Goal: Communication & Community: Answer question/provide support

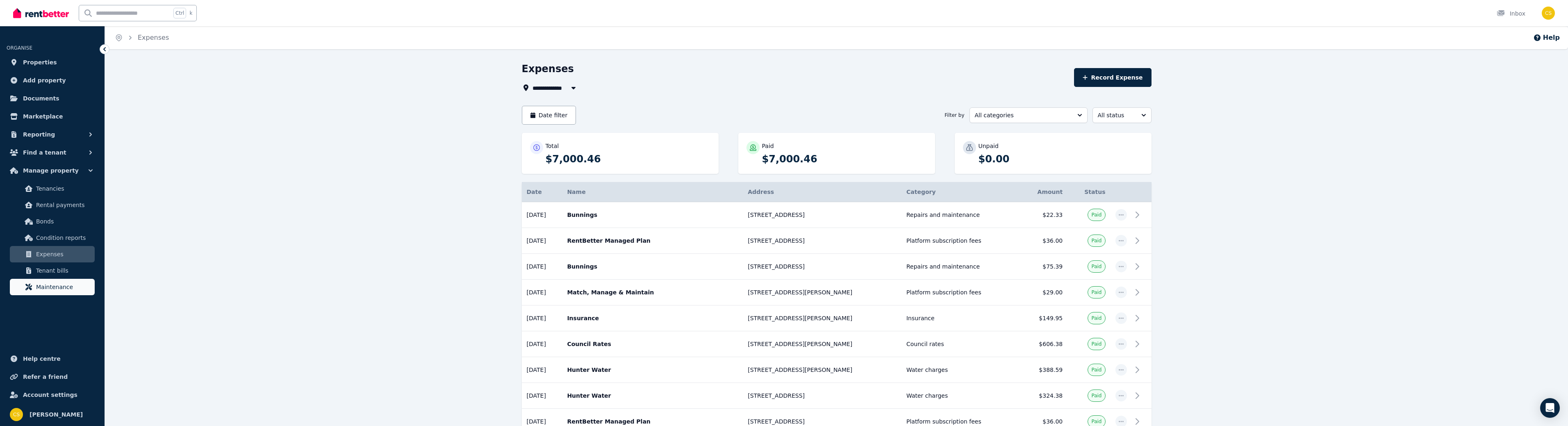
click at [64, 285] on span "Maintenance" at bounding box center [64, 287] width 56 height 10
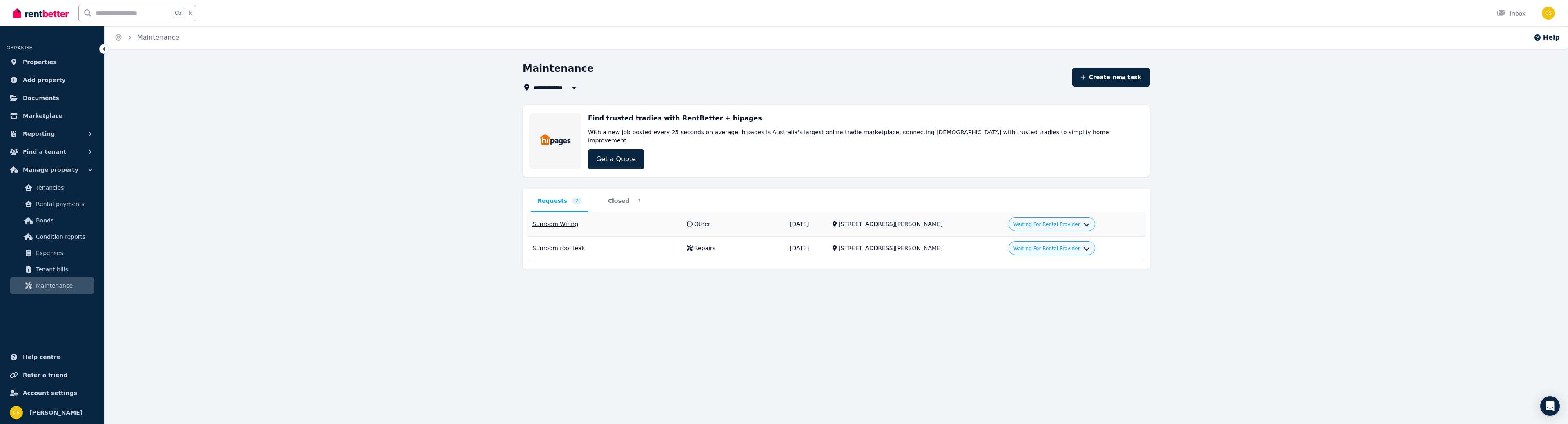
click at [1037, 219] on div "Waiting For Rental Provider" at bounding box center [1051, 224] width 76 height 10
click at [1083, 220] on icon "button" at bounding box center [1087, 223] width 7 height 7
click at [1132, 212] on td "Waiting For Rental Provider Approve Decline" at bounding box center [1074, 224] width 141 height 24
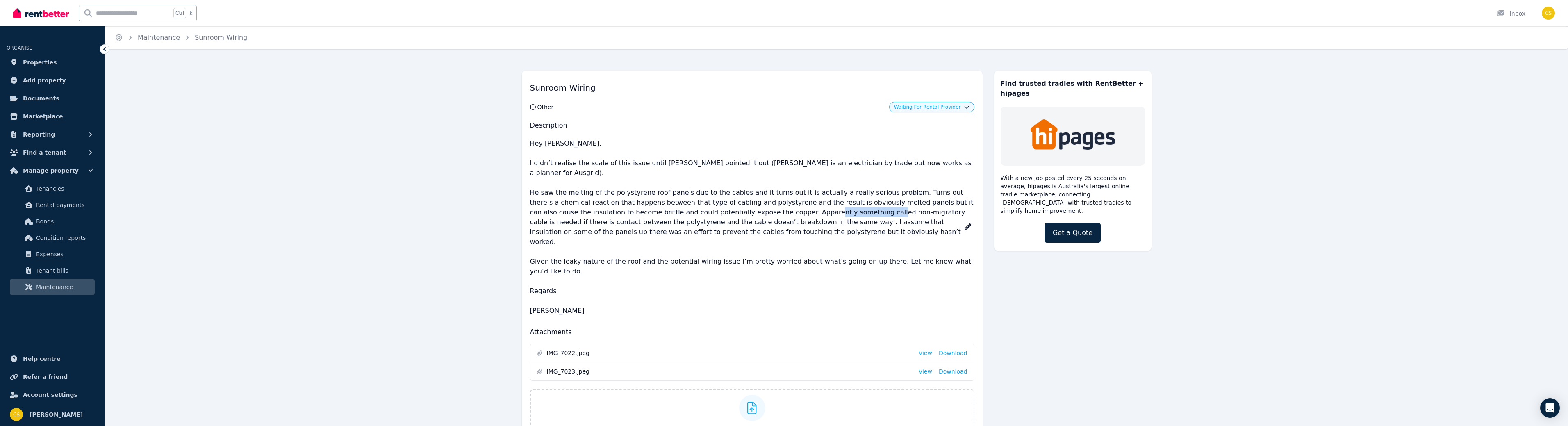
drag, startPoint x: 779, startPoint y: 202, endPoint x: 838, endPoint y: 201, distance: 59.0
click at [838, 201] on p "Hey Clint, I didn’t realise the scale of this issue until Nathan pointed it out…" at bounding box center [752, 227] width 444 height 184
click at [843, 224] on p "Hey Clint, I didn’t realise the scale of this issue until Nathan pointed it out…" at bounding box center [752, 227] width 444 height 184
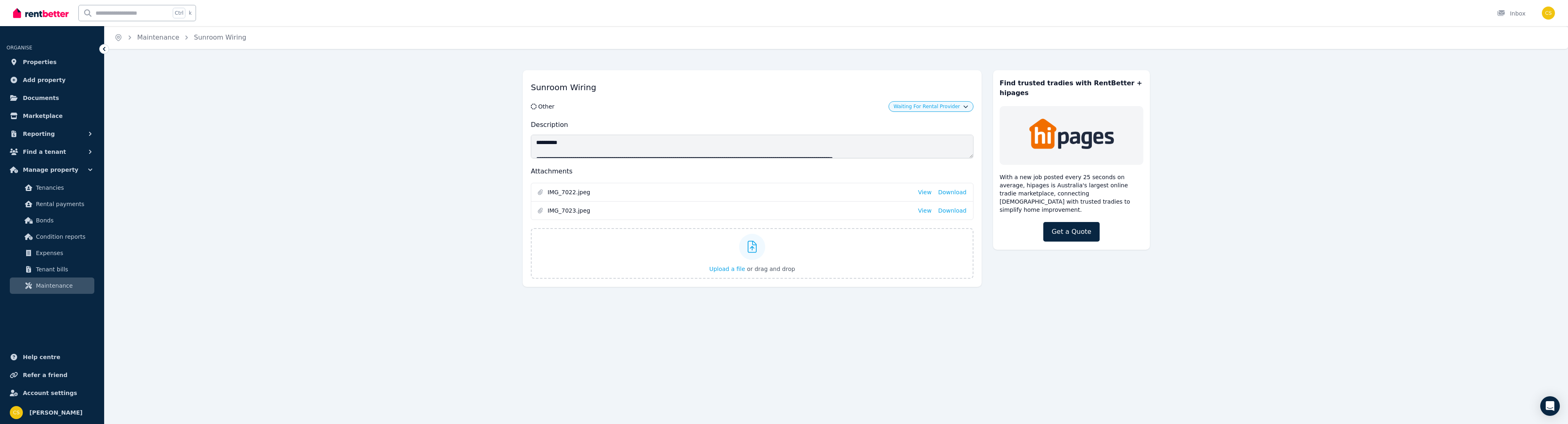
click at [877, 162] on div "Sunroom Wiring Other Waiting For Rental Provider Description Attachments IMG_70…" at bounding box center [752, 178] width 459 height 217
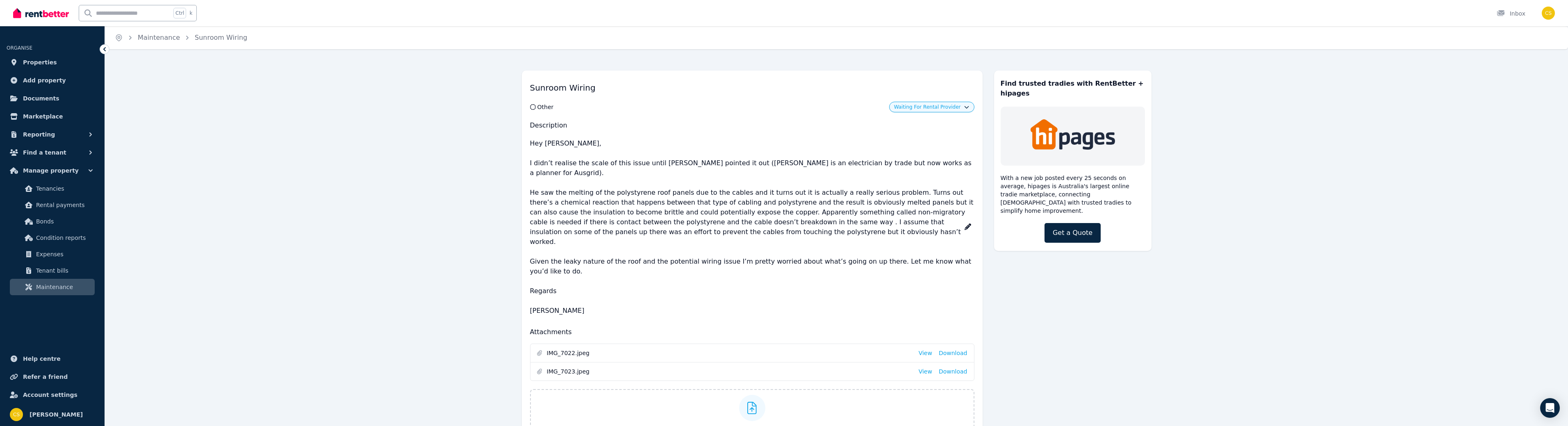
click at [774, 207] on p "Hey Clint, I didn’t realise the scale of this issue until Nathan pointed it out…" at bounding box center [752, 227] width 444 height 184
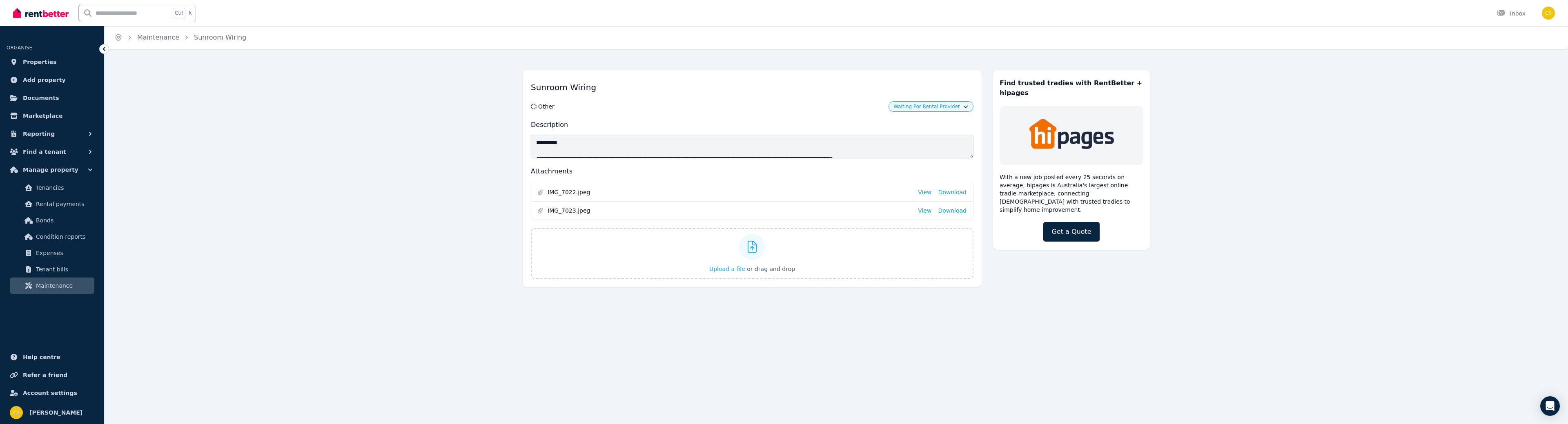
click at [777, 157] on textarea "**********" at bounding box center [752, 146] width 443 height 24
click at [887, 155] on textarea "**********" at bounding box center [752, 146] width 443 height 24
click at [761, 96] on h1 "Sunroom Wiring" at bounding box center [752, 88] width 443 height 18
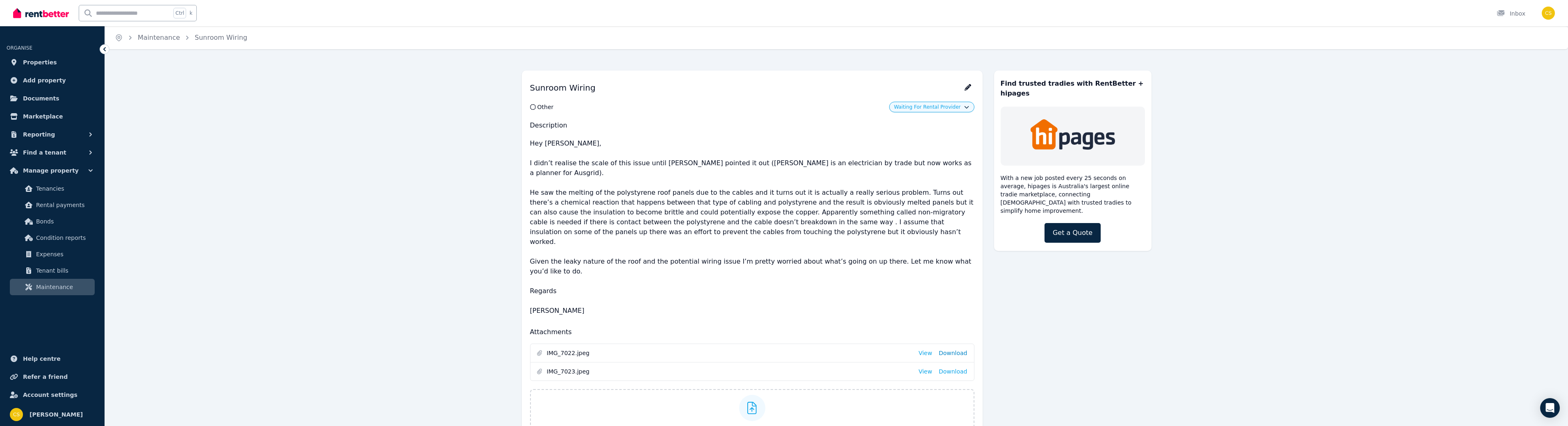
click at [954, 349] on link "Download" at bounding box center [953, 353] width 29 height 8
click at [954, 367] on link "Download" at bounding box center [953, 371] width 29 height 8
click at [956, 109] on span "Waiting For Rental Provider" at bounding box center [927, 107] width 67 height 7
click at [745, 172] on p "Hey Clint, I didn’t realise the scale of this issue until Nathan pointed it out…" at bounding box center [752, 227] width 444 height 184
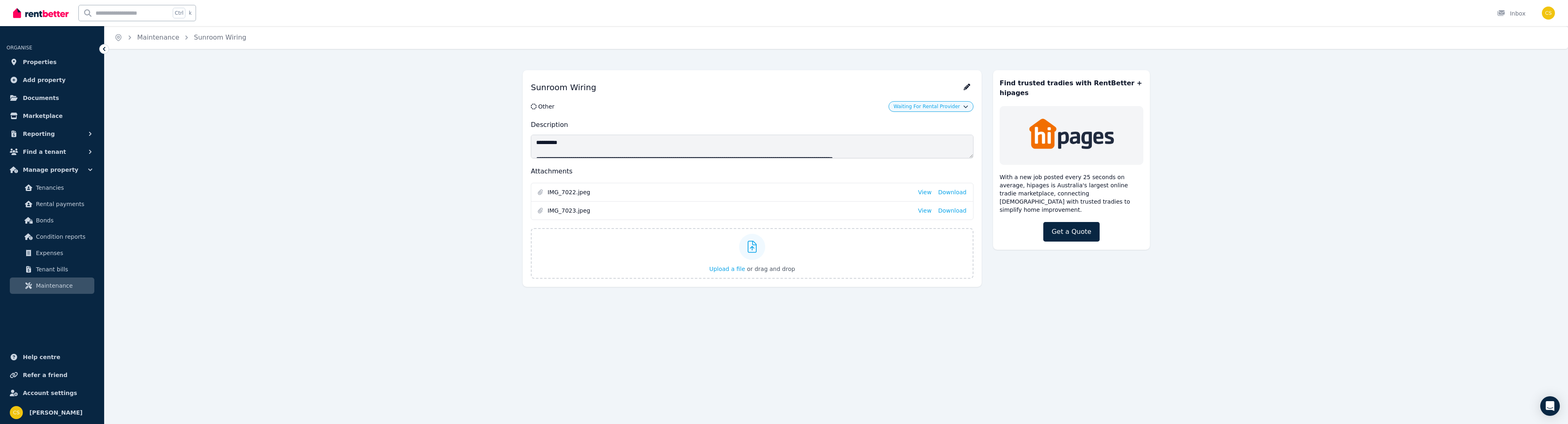
click at [1521, 7] on div "Open main menu Ctrl k Inbox Open user menu" at bounding box center [783, 13] width 1542 height 26
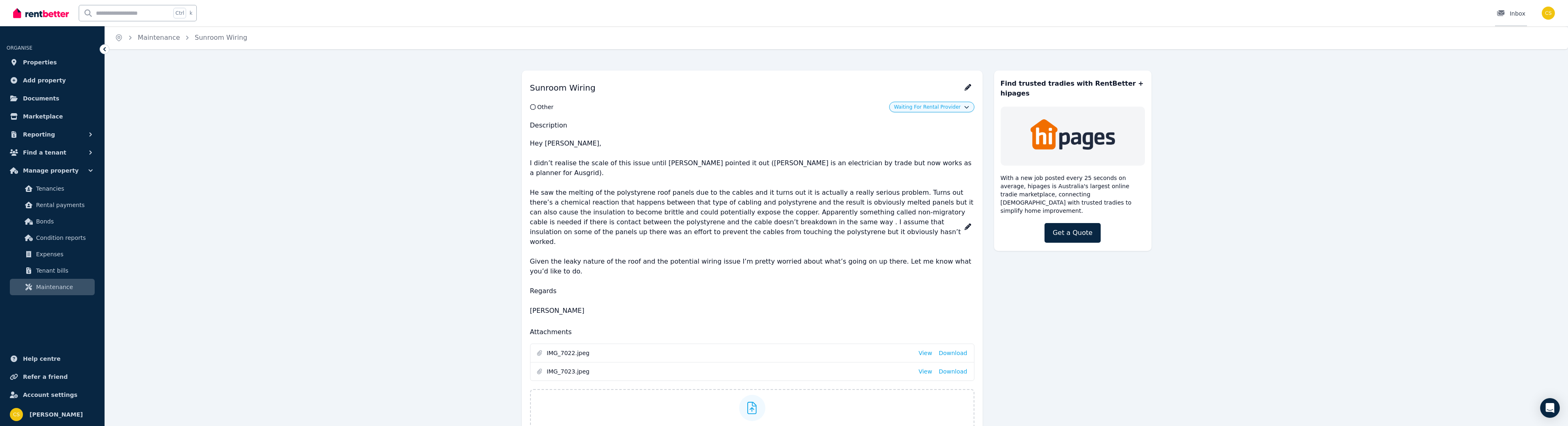
click at [1516, 10] on div "Inbox" at bounding box center [1511, 13] width 29 height 8
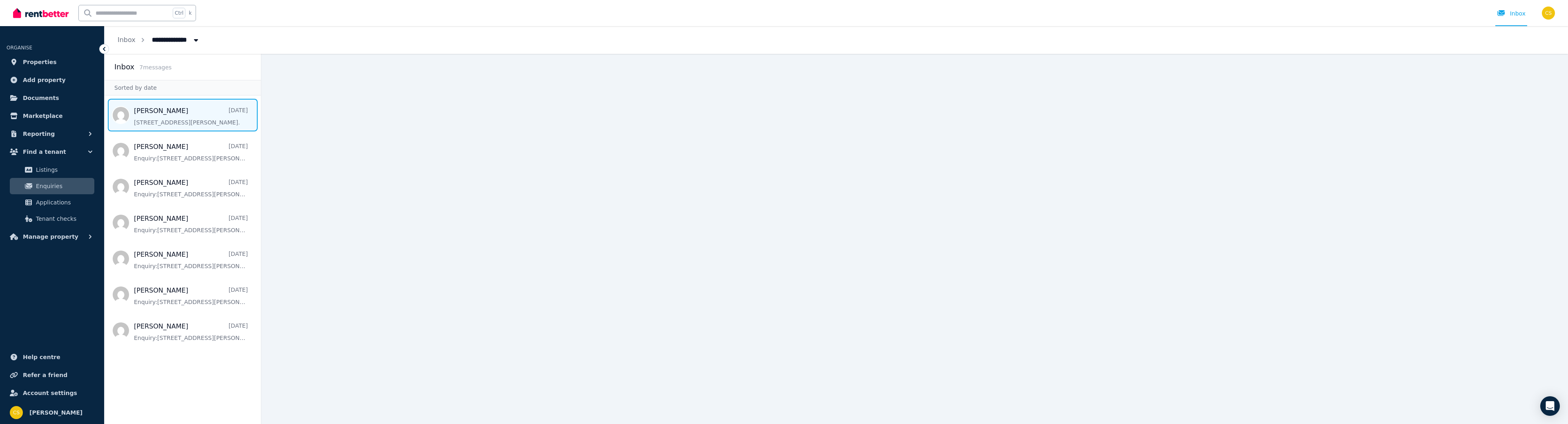
click at [184, 117] on span "Message list" at bounding box center [183, 115] width 156 height 33
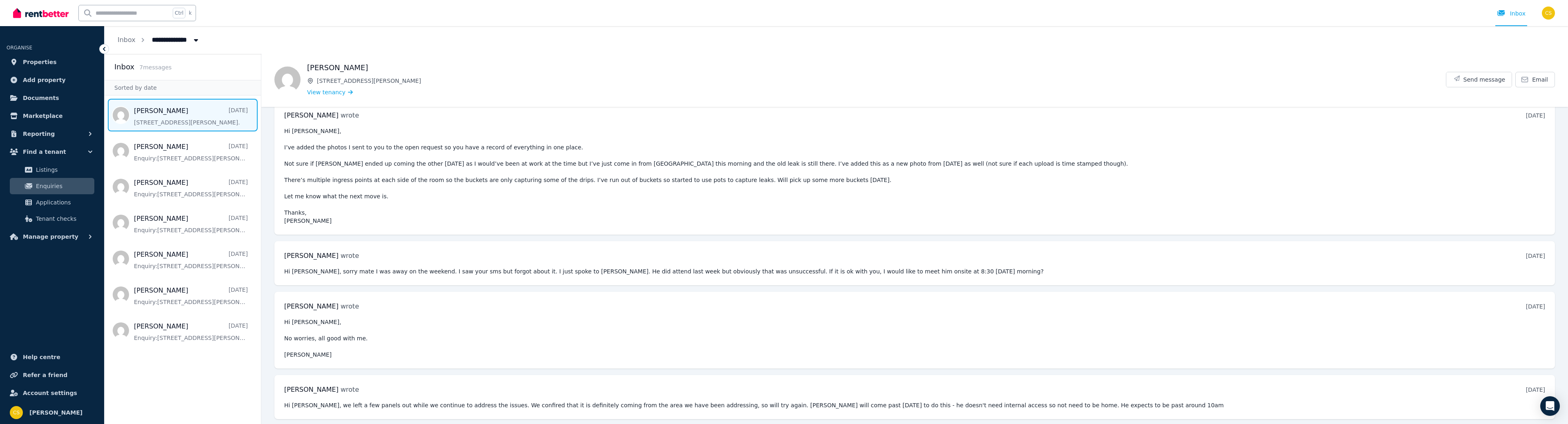
scroll to position [1322, 0]
click at [1547, 403] on icon "Open Intercom Messenger" at bounding box center [1549, 406] width 9 height 10
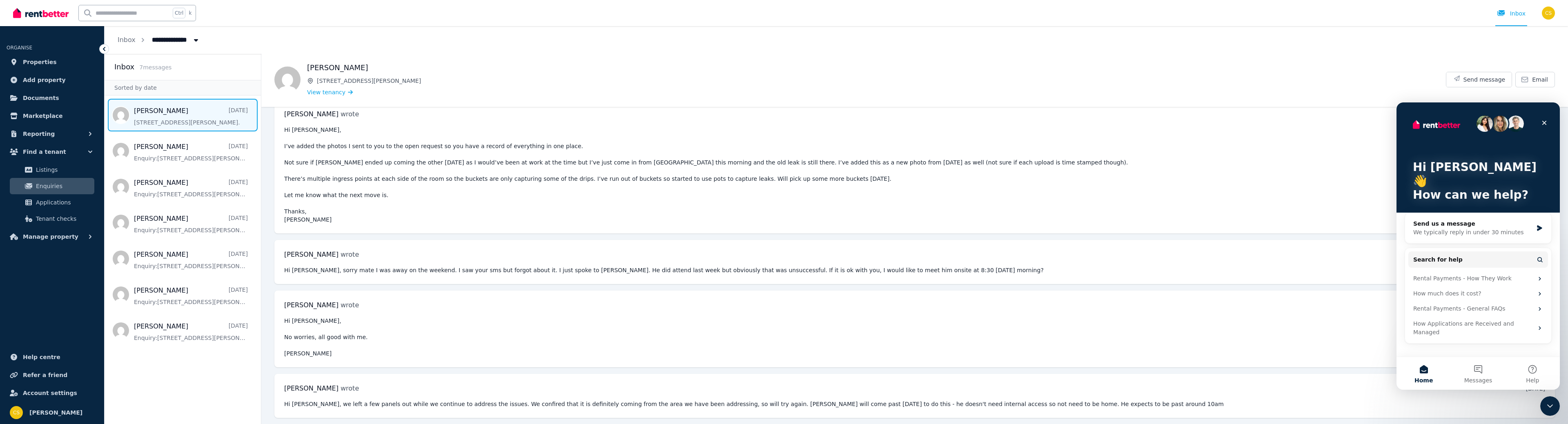
click at [990, 331] on pre "Hi Clint, No worries, all good with me. Sam" at bounding box center [915, 337] width 1261 height 41
click at [1044, 162] on pre "Hi Clint, I’ve added the photos I sent to you to the open request so you have a…" at bounding box center [915, 175] width 1261 height 98
click at [1474, 75] on span "Send message" at bounding box center [1484, 79] width 42 height 8
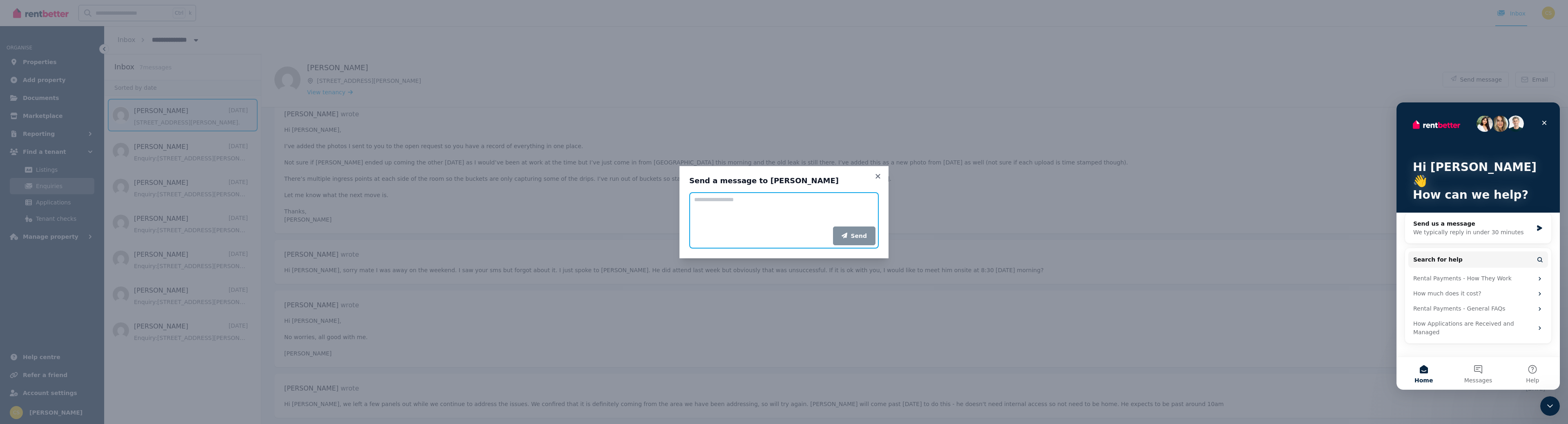
click at [757, 211] on textarea "Add your message" at bounding box center [783, 209] width 189 height 34
type textarea "**********"
click at [856, 235] on button "Send" at bounding box center [854, 235] width 43 height 19
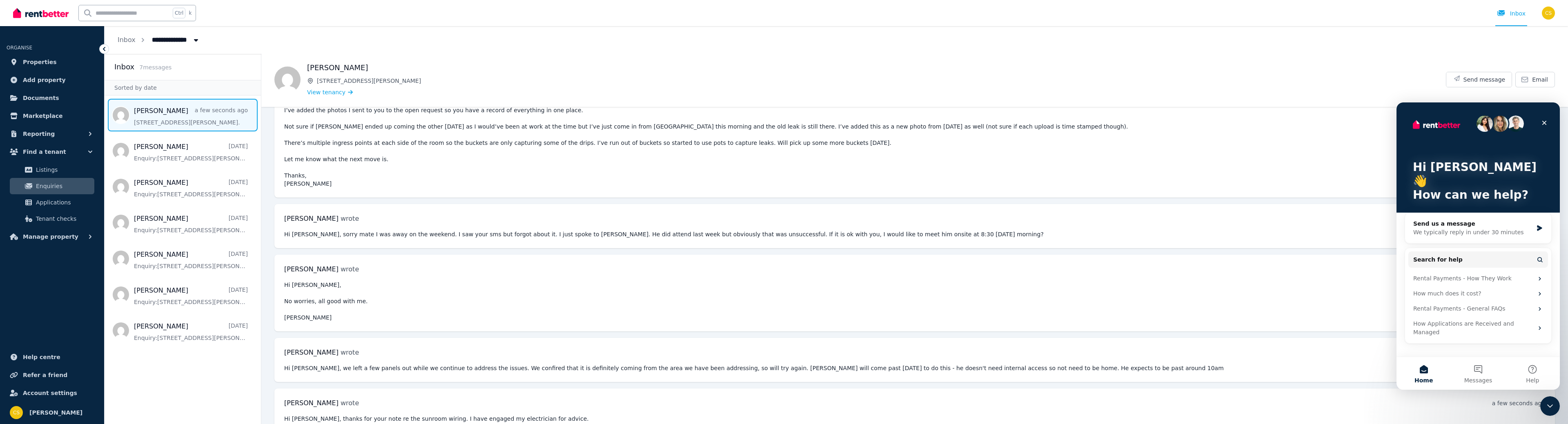
scroll to position [1372, 0]
